Goal: Information Seeking & Learning: Learn about a topic

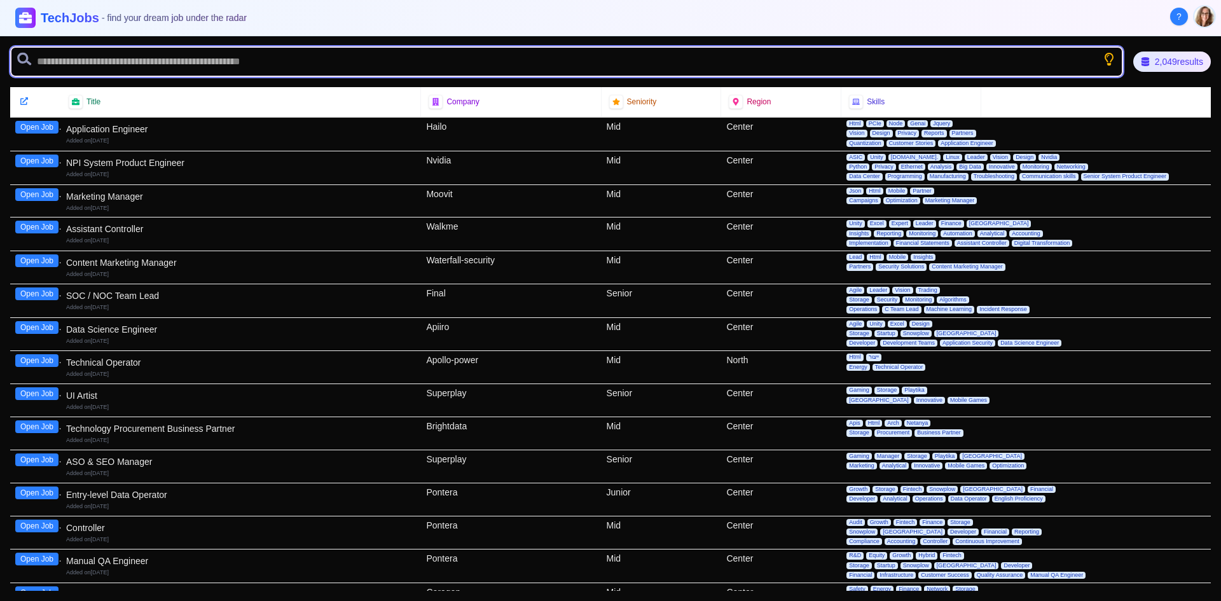
click at [191, 56] on input "text" at bounding box center [566, 61] width 1113 height 31
type input "*******"
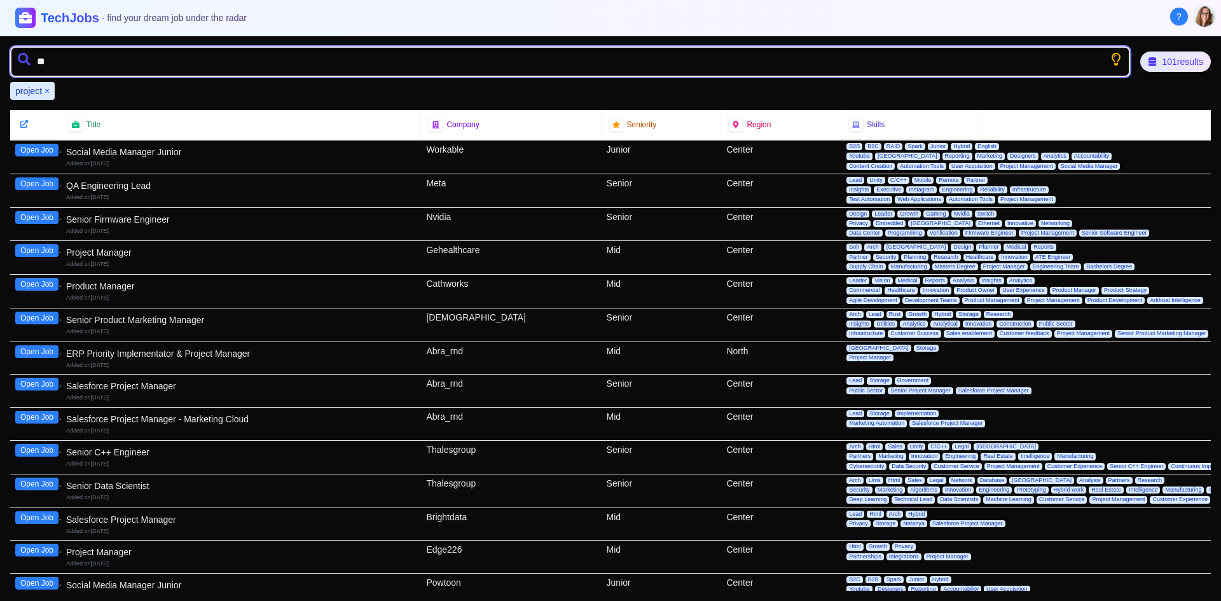
type input "*"
type input "*******"
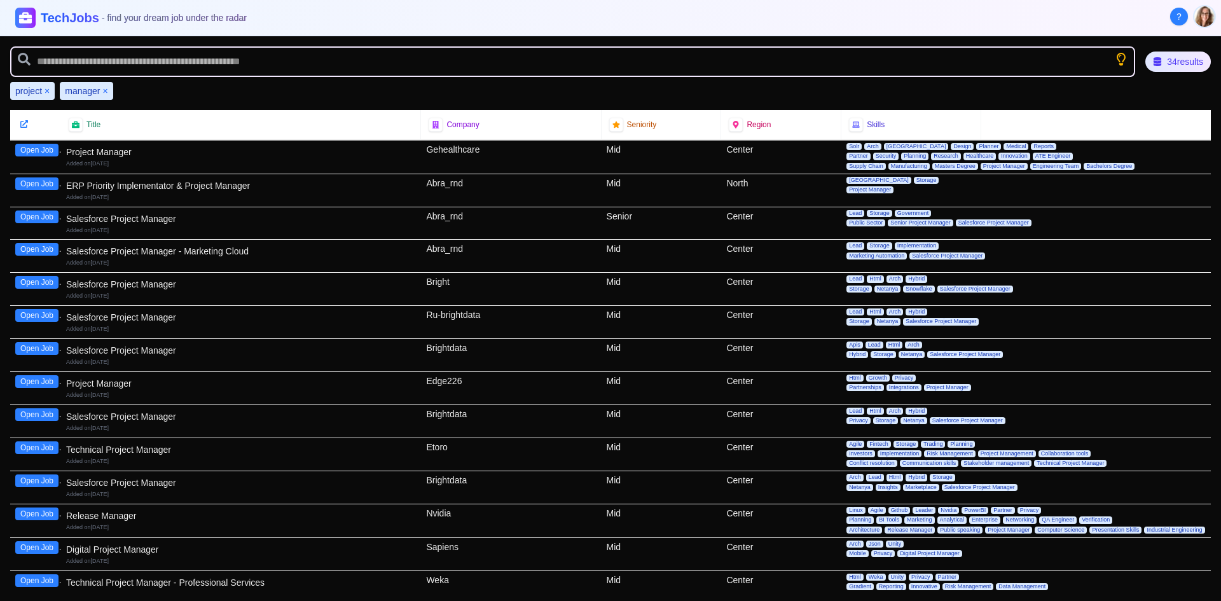
click at [45, 148] on button "Open Job" at bounding box center [36, 150] width 43 height 13
click at [26, 378] on button "Open Job" at bounding box center [36, 381] width 43 height 13
click at [50, 516] on button "Open Job" at bounding box center [36, 513] width 43 height 13
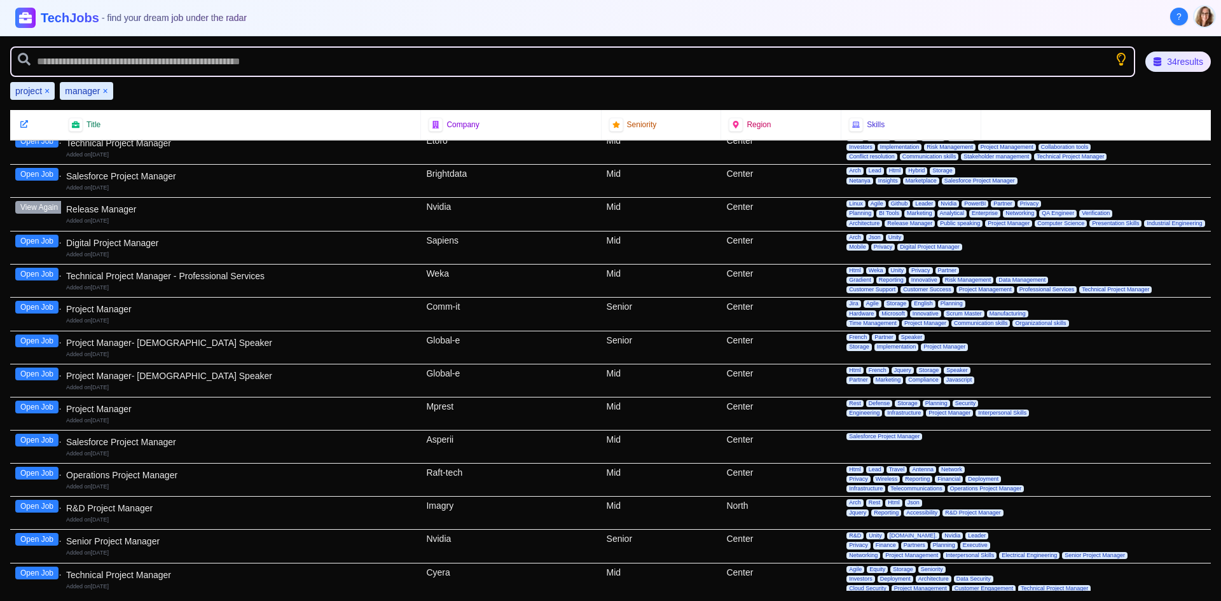
scroll to position [318, 0]
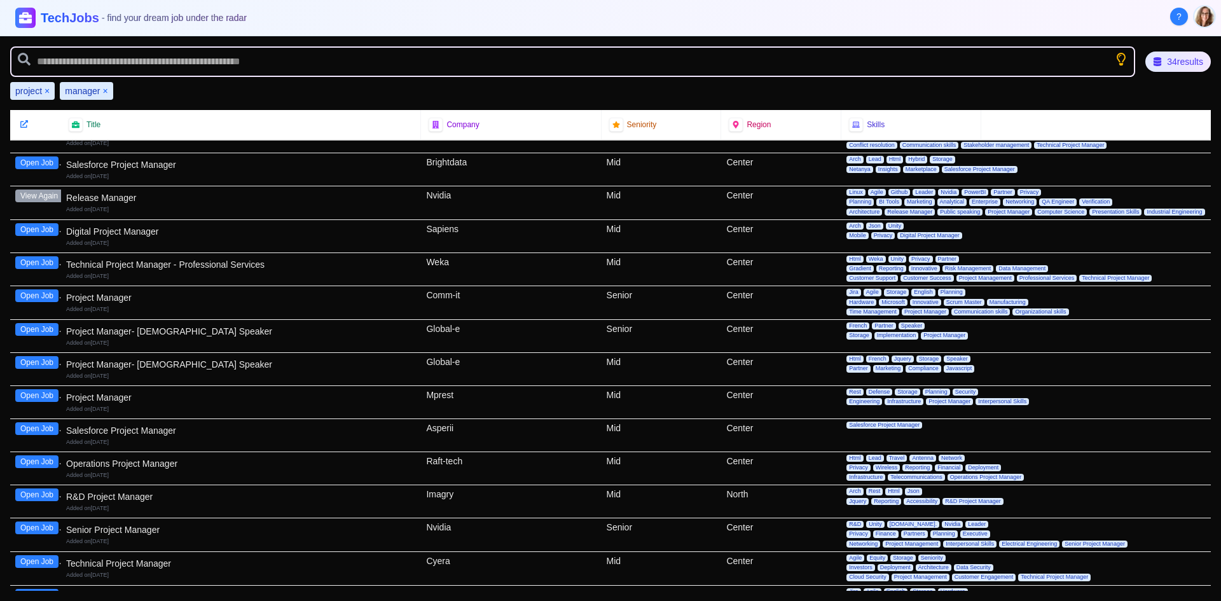
click at [34, 228] on button "Open Job" at bounding box center [36, 229] width 43 height 13
click at [48, 263] on button "Open Job" at bounding box center [36, 262] width 43 height 13
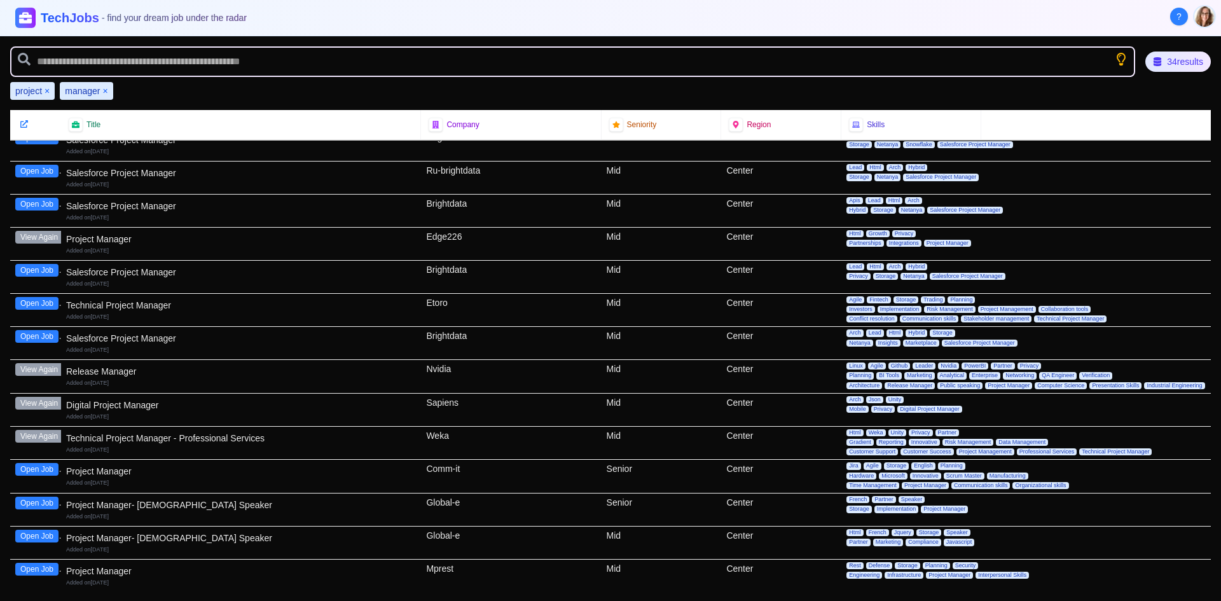
scroll to position [0, 0]
